Goal: Task Accomplishment & Management: Manage account settings

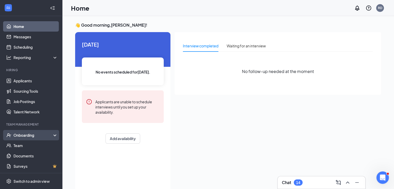
click at [18, 138] on div "Onboarding" at bounding box center [31, 135] width 62 height 10
click at [18, 147] on link "Overview" at bounding box center [35, 145] width 44 height 10
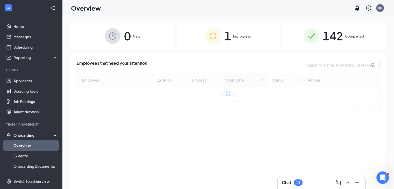
click at [243, 34] on span "In progress" at bounding box center [242, 36] width 18 height 5
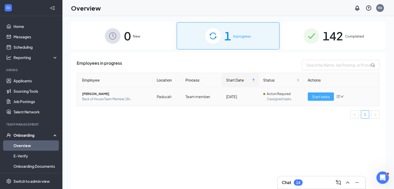
click at [308, 95] on button "Start tasks" at bounding box center [321, 96] width 26 height 8
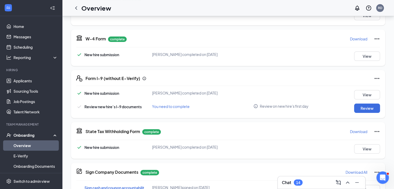
scroll to position [110, 0]
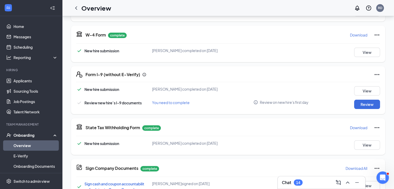
click at [374, 76] on icon "Ellipses" at bounding box center [377, 74] width 6 height 6
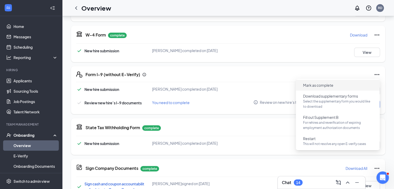
click at [344, 83] on span "Mark as complete" at bounding box center [338, 85] width 78 height 8
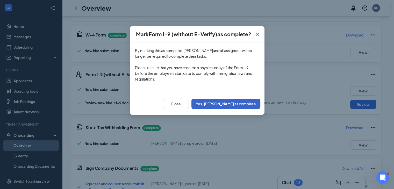
click at [237, 103] on button "Yes, [PERSON_NAME] as complete" at bounding box center [225, 104] width 69 height 10
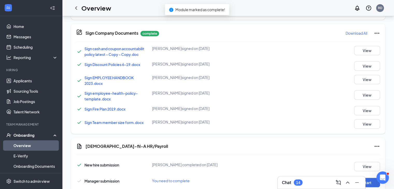
scroll to position [274, 0]
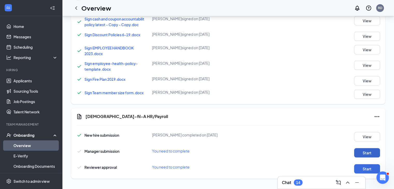
click at [367, 155] on button "Start" at bounding box center [367, 152] width 26 height 9
click at [366, 166] on button "Start" at bounding box center [367, 168] width 26 height 9
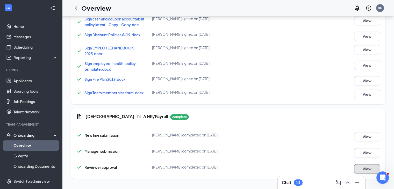
scroll to position [0, 0]
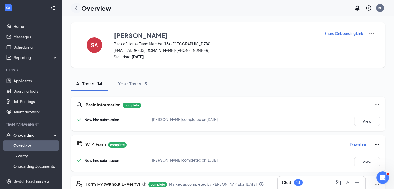
click at [76, 5] on icon "ChevronLeft" at bounding box center [76, 8] width 6 height 6
